Goal: Information Seeking & Learning: Learn about a topic

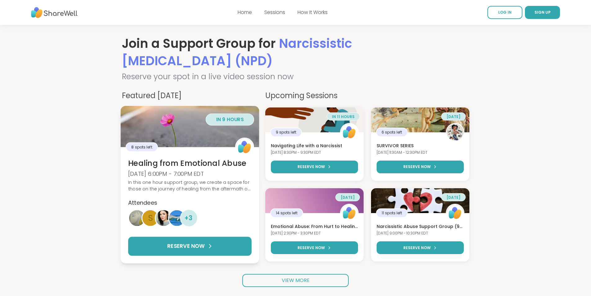
click at [195, 178] on div "Healing from Emotional Abuse [DATE] 6:00PM - 7:00PM EDT In this one hour suppor…" at bounding box center [189, 193] width 139 height 70
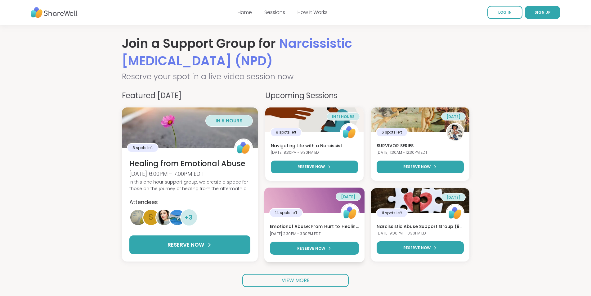
click at [293, 229] on h3 "Emotional Abuse: From Hurt to Healing" at bounding box center [314, 226] width 89 height 6
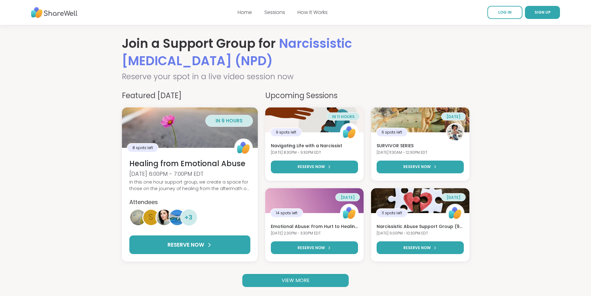
click at [312, 284] on link "VIEW MORE" at bounding box center [295, 280] width 106 height 13
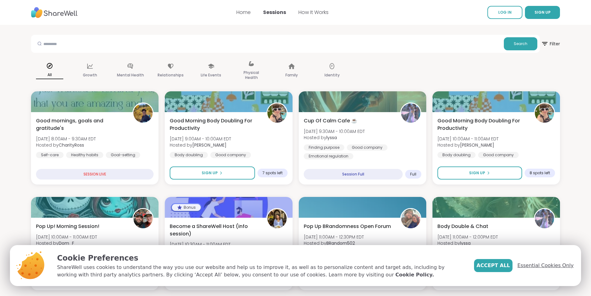
click at [559, 263] on span "Essential Cookies Only" at bounding box center [546, 265] width 56 height 7
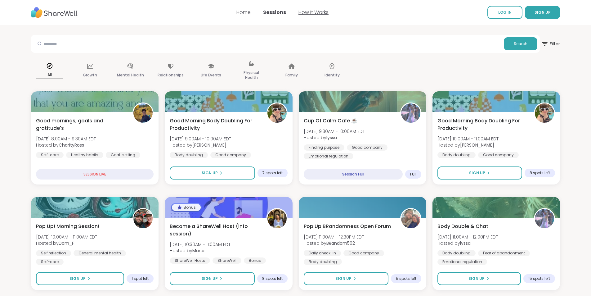
click at [314, 13] on link "How It Works" at bounding box center [314, 12] width 30 height 7
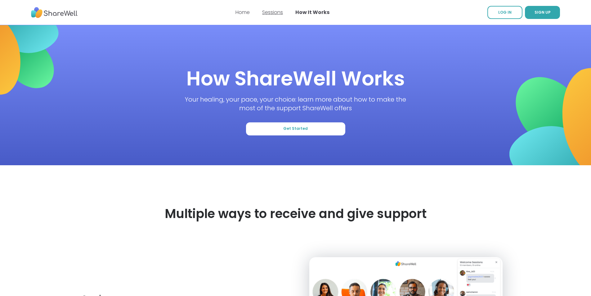
click at [269, 12] on link "Sessions" at bounding box center [272, 12] width 21 height 7
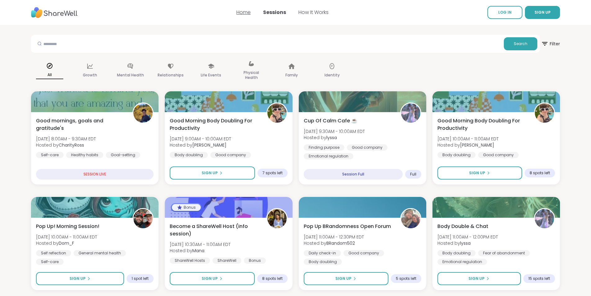
click at [245, 12] on link "Home" at bounding box center [243, 12] width 14 height 7
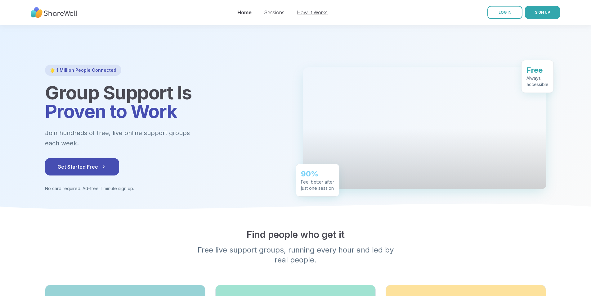
click at [309, 12] on link "How It Works" at bounding box center [312, 12] width 31 height 6
